Goal: Task Accomplishment & Management: Manage account settings

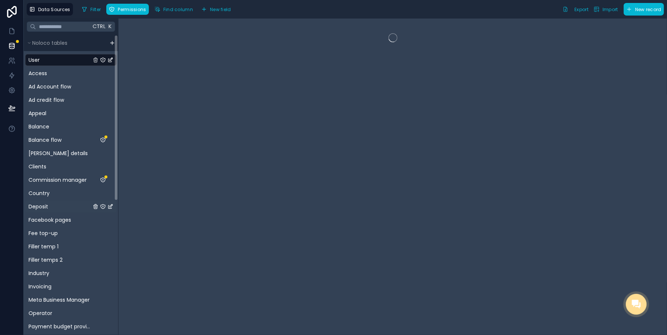
click at [48, 205] on span "Deposit" at bounding box center [39, 206] width 20 height 7
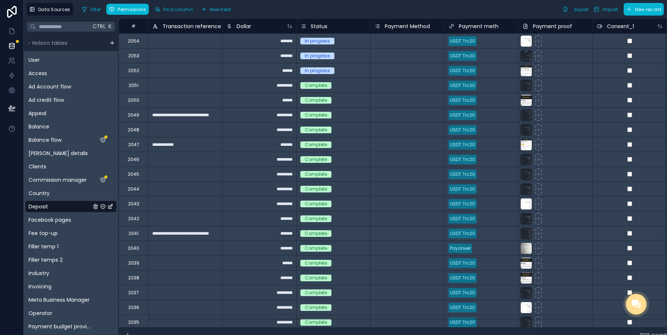
click at [318, 40] on div "In progress" at bounding box center [317, 41] width 25 height 7
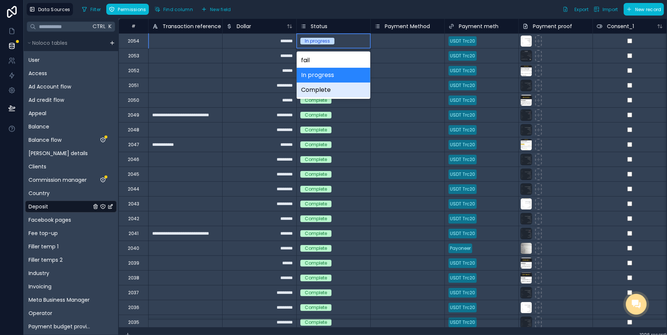
click at [323, 91] on div "Complete" at bounding box center [334, 90] width 74 height 15
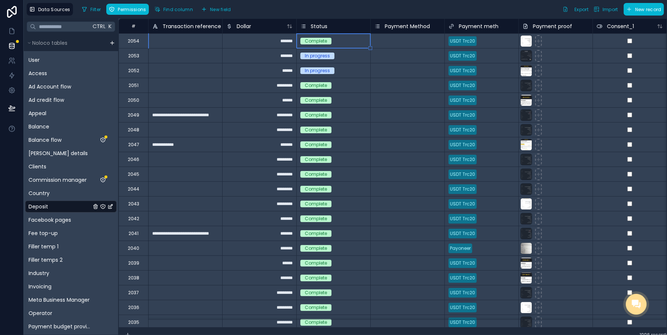
click at [318, 72] on div "In progress" at bounding box center [317, 70] width 25 height 7
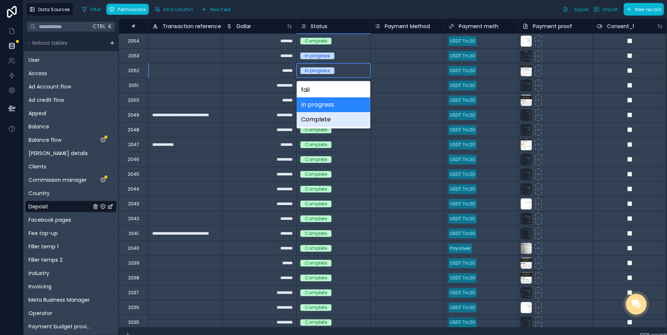
click at [326, 123] on div "Complete" at bounding box center [334, 119] width 74 height 15
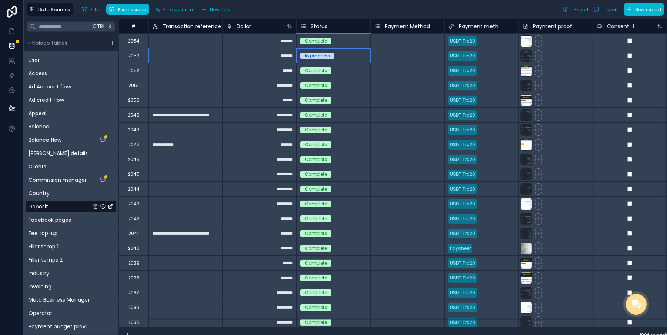
click at [319, 58] on div "In progress" at bounding box center [317, 56] width 25 height 7
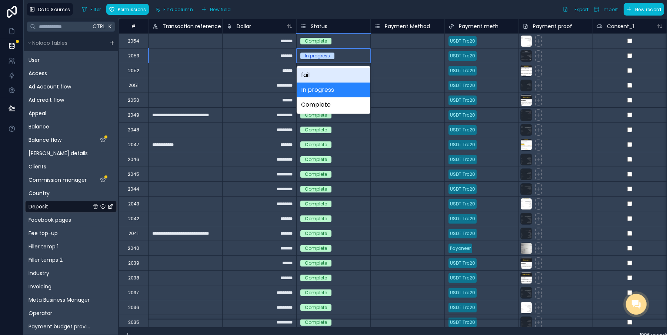
click at [319, 58] on div "In progress" at bounding box center [317, 56] width 25 height 7
click at [325, 107] on div "Complete" at bounding box center [334, 104] width 74 height 15
